Goal: Information Seeking & Learning: Learn about a topic

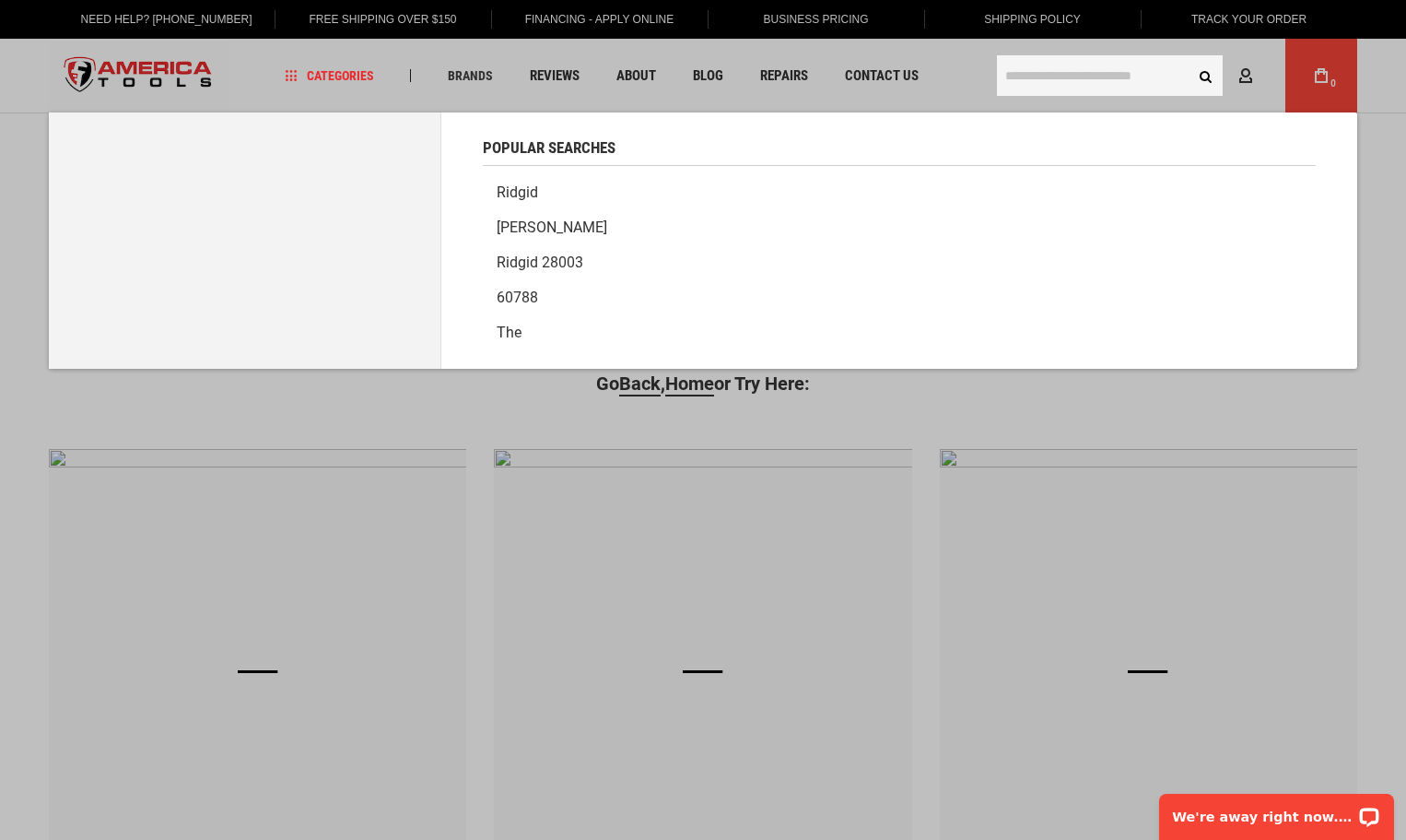
click at [1046, 63] on input "text" at bounding box center [1110, 76] width 226 height 40
click at [505, 190] on link "Ridgid" at bounding box center [899, 193] width 833 height 35
click at [1040, 79] on input "text" at bounding box center [1110, 76] width 226 height 40
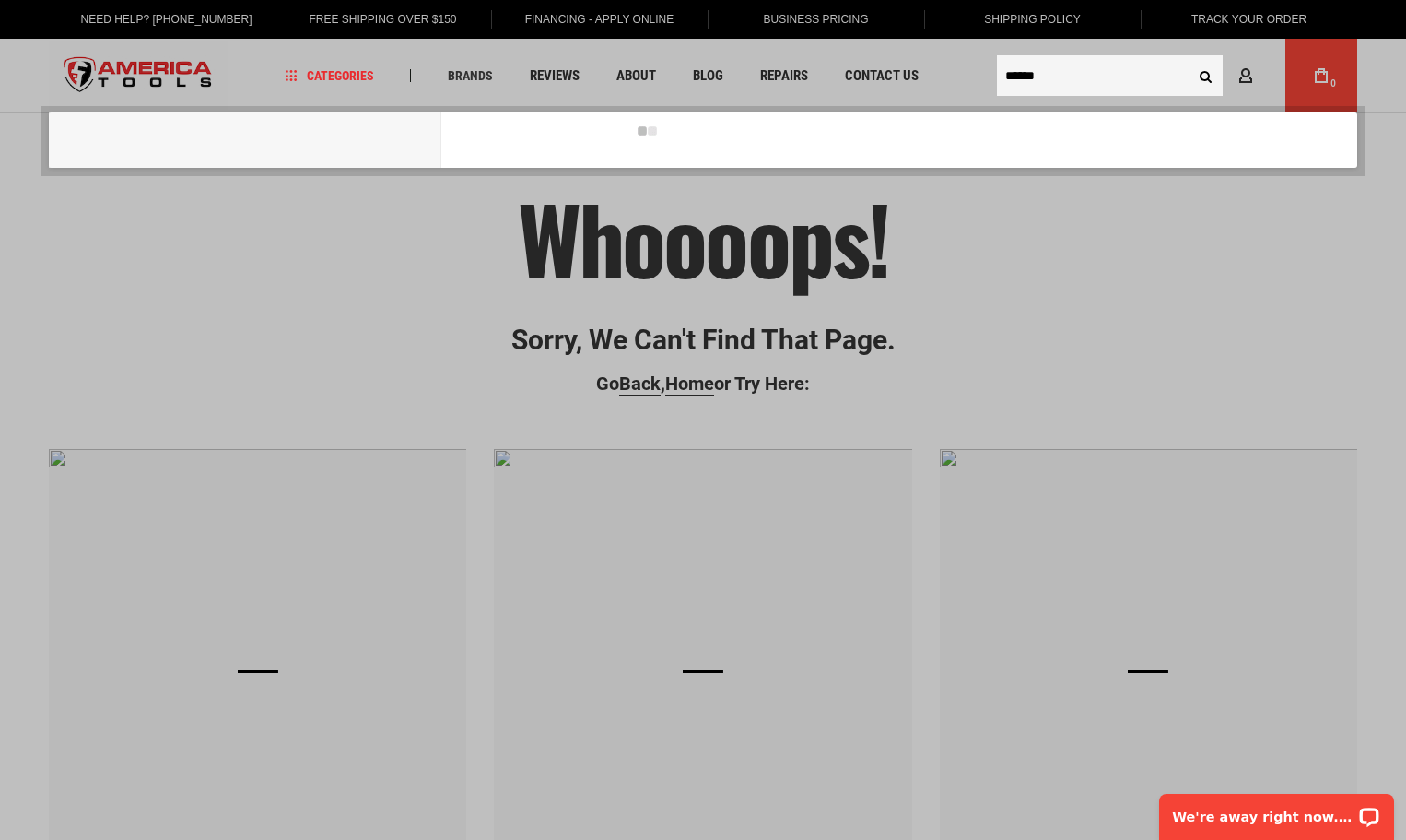
type input "******"
click at [1188, 58] on button "Search" at bounding box center [1205, 76] width 35 height 35
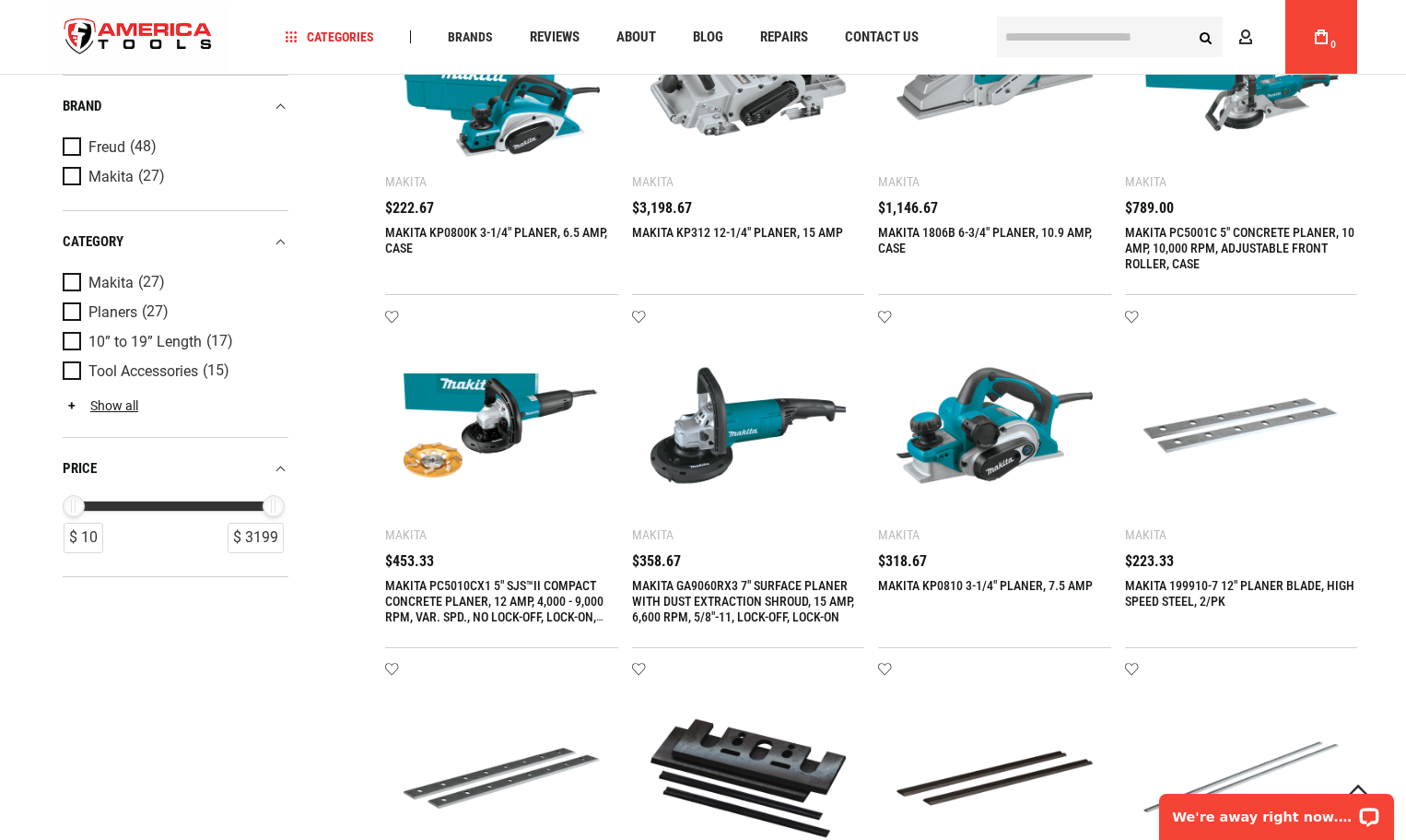
scroll to position [1014, 0]
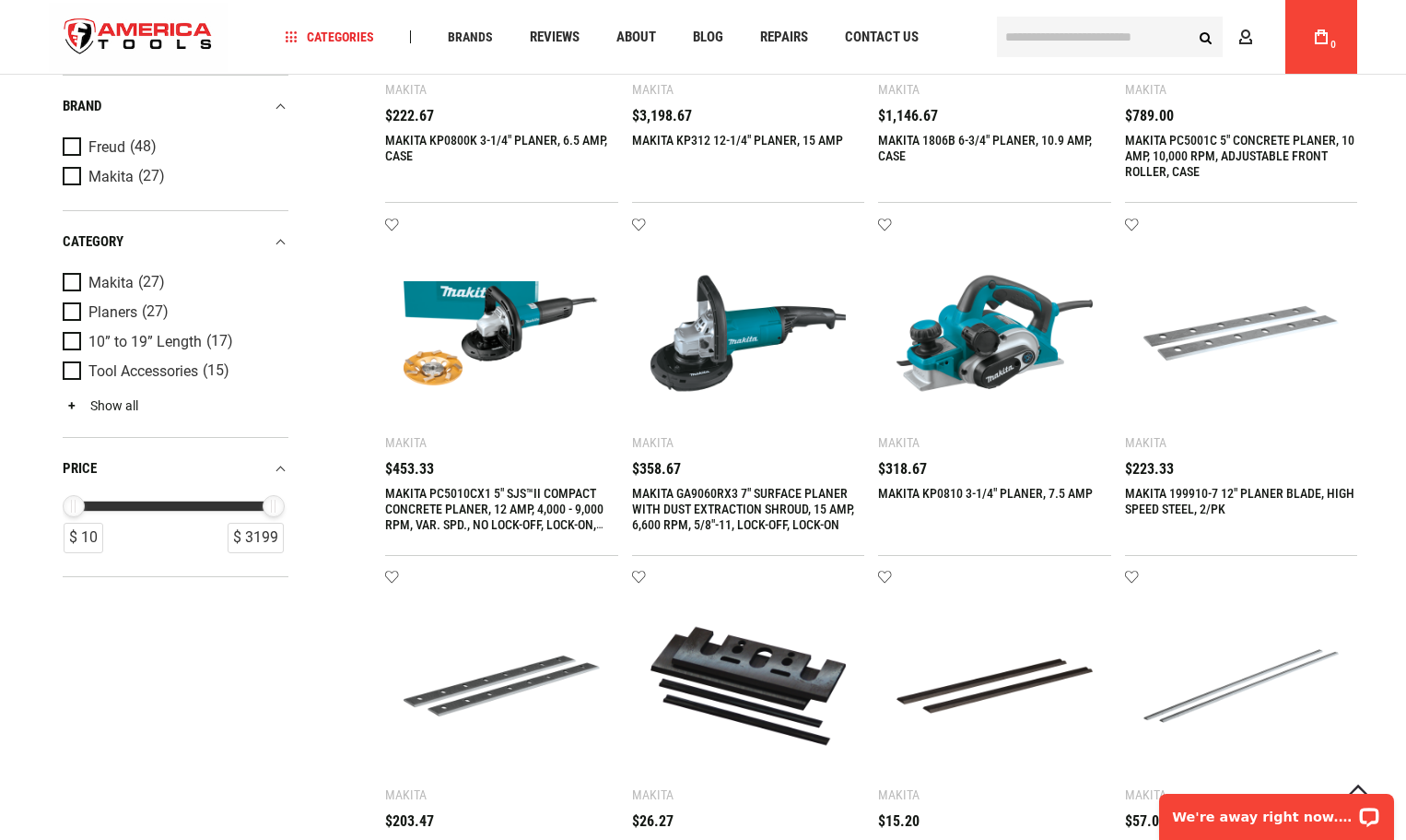
click at [116, 403] on link "Show all" at bounding box center [100, 404] width 76 height 14
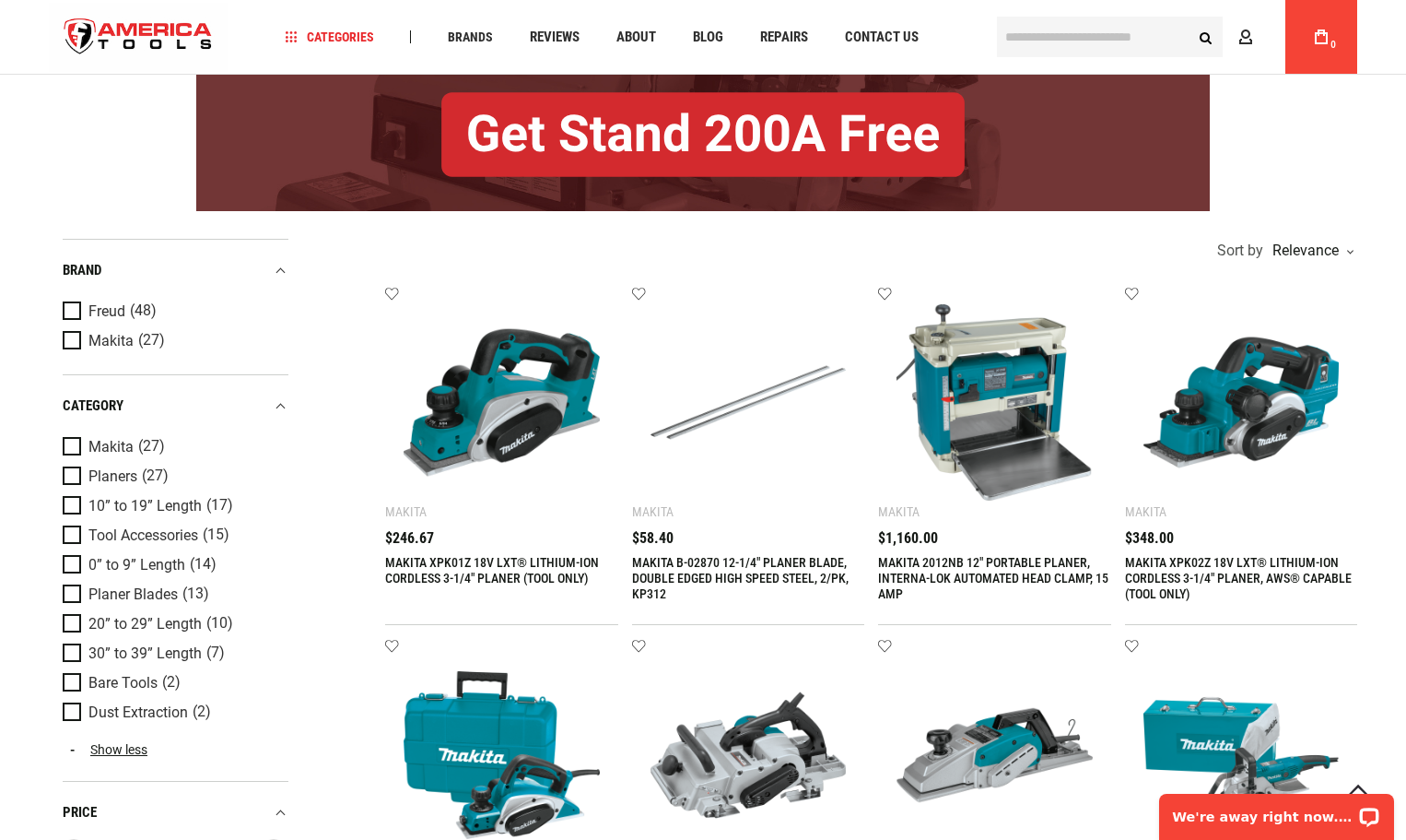
scroll to position [277, 0]
